Goal: Task Accomplishment & Management: Manage account settings

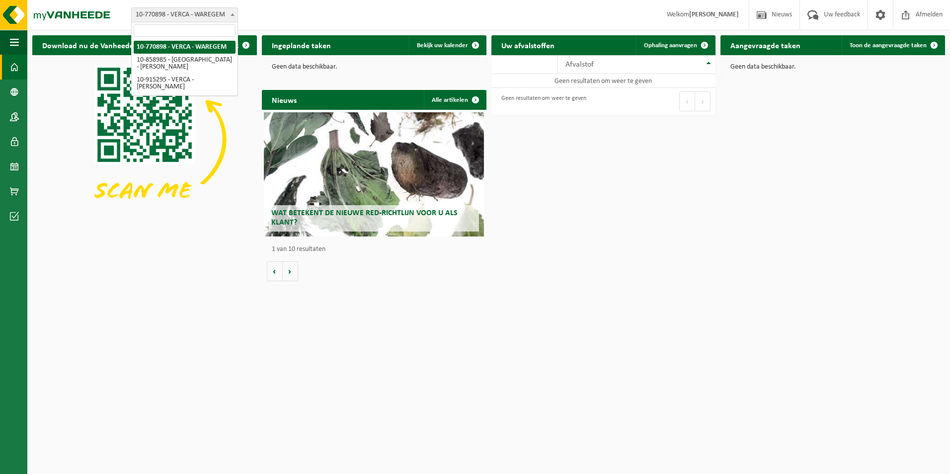
click at [206, 10] on span "10-770898 - VERCA - WAREGEM" at bounding box center [185, 15] width 106 height 14
select select "99502"
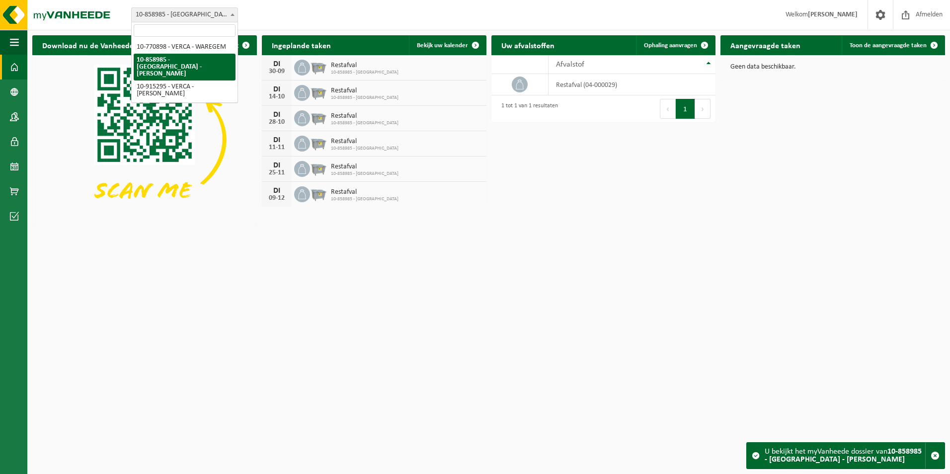
click at [208, 13] on span "10-858985 - [GEOGRAPHIC_DATA] - [PERSON_NAME]" at bounding box center [185, 15] width 106 height 14
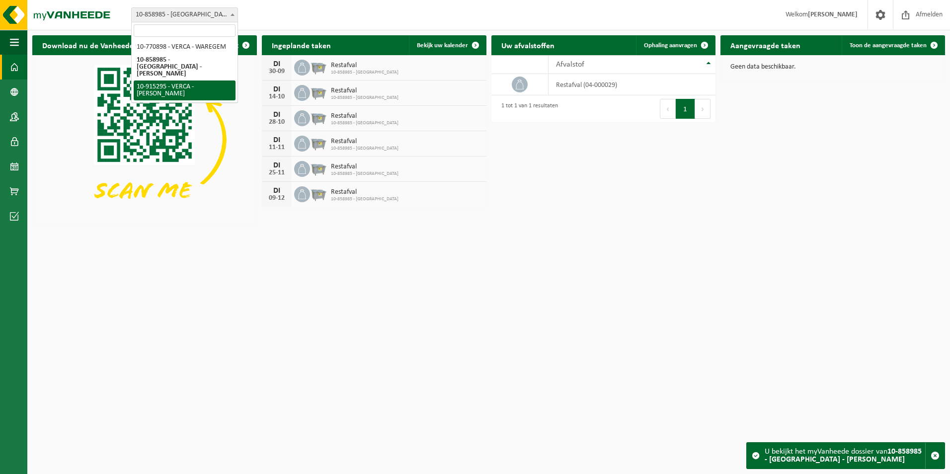
select select "126966"
